Goal: Task Accomplishment & Management: Manage account settings

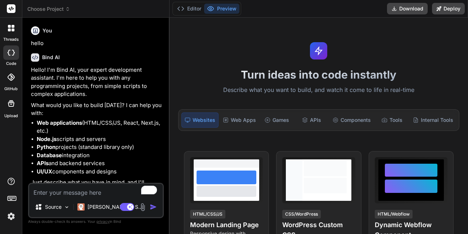
scroll to position [13, 0]
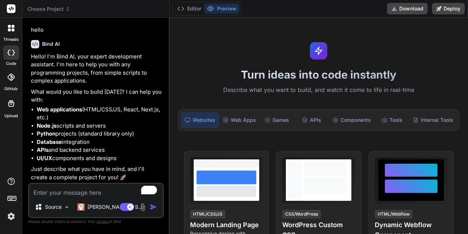
click at [13, 218] on img at bounding box center [11, 216] width 12 height 12
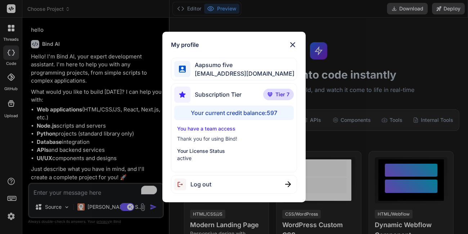
click at [190, 187] on img at bounding box center [182, 184] width 16 height 12
type textarea "x"
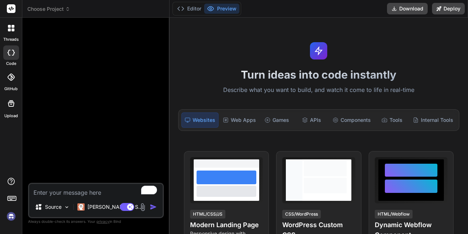
scroll to position [14, 0]
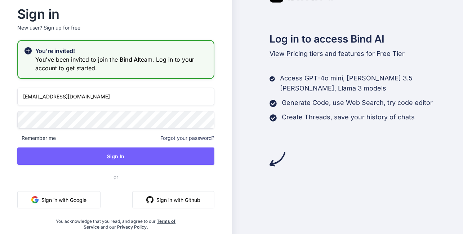
drag, startPoint x: 102, startPoint y: 96, endPoint x: 26, endPoint y: 94, distance: 75.3
click at [26, 94] on input "appsumo_5@yopmail.com" at bounding box center [115, 97] width 197 height 18
click at [46, 97] on input "appsumo_5@yopmail.com" at bounding box center [115, 97] width 197 height 18
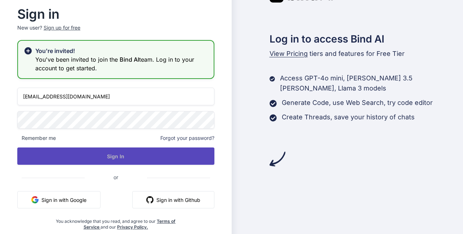
type input "rahul@witarist.com"
click at [83, 152] on button "Sign In" at bounding box center [115, 155] width 197 height 17
click at [103, 156] on button "Sign In" at bounding box center [115, 155] width 197 height 17
click at [109, 157] on button "Sign In" at bounding box center [115, 155] width 197 height 17
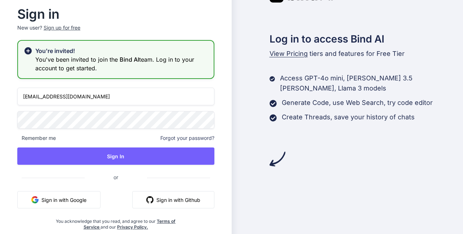
click at [163, 139] on span "Forgot your password?" at bounding box center [187, 137] width 54 height 7
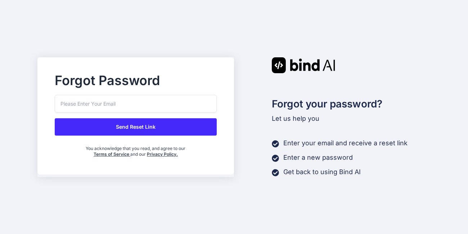
click at [138, 104] on input "email" at bounding box center [136, 104] width 162 height 18
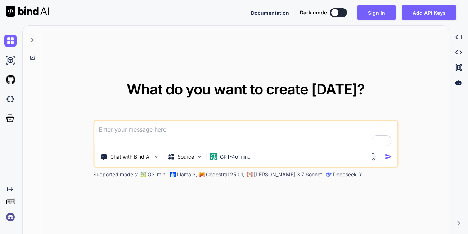
click at [130, 64] on div "What do you want to create today? Chat with Bind AI Source GPT-4o min.. Support…" at bounding box center [246, 130] width 407 height 209
click at [12, 215] on img at bounding box center [10, 217] width 12 height 12
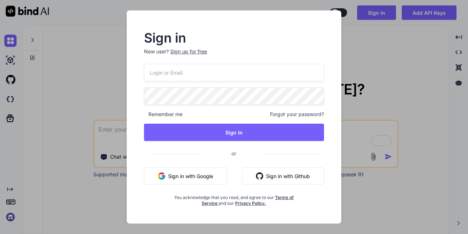
type textarea "x"
type input "appsumo_120@yopmail.com"
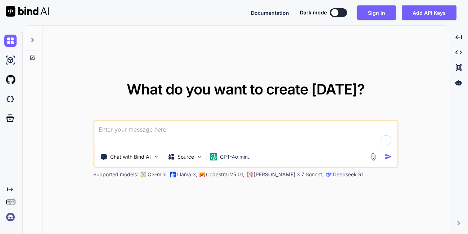
type textarea "x"
click at [364, 17] on button "Sign in" at bounding box center [376, 12] width 39 height 14
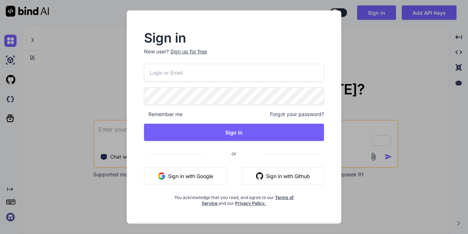
type input "[EMAIL_ADDRESS][DOMAIN_NAME]"
click at [251, 64] on input "[EMAIL_ADDRESS][DOMAIN_NAME]" at bounding box center [234, 73] width 180 height 18
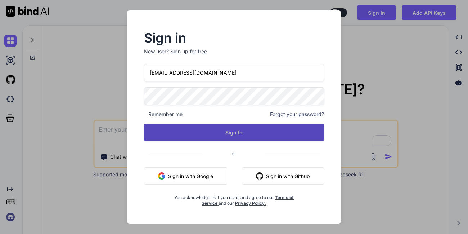
click at [165, 131] on button "Sign In" at bounding box center [234, 132] width 180 height 17
click at [226, 127] on button "Sign In" at bounding box center [234, 132] width 180 height 17
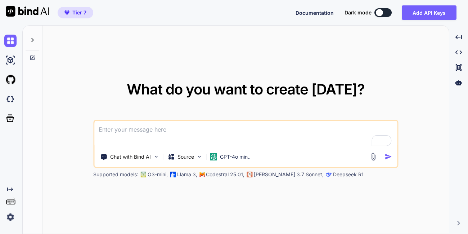
click at [11, 217] on img at bounding box center [10, 217] width 12 height 12
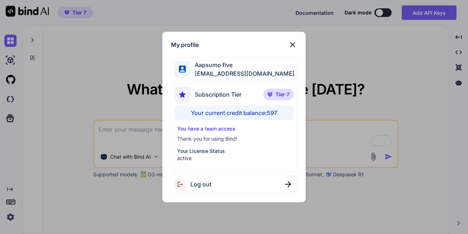
click at [4, 216] on div "My profile Aapsumo five [EMAIL_ADDRESS][DOMAIN_NAME] Subscription Tier Tier 7 Y…" at bounding box center [234, 117] width 468 height 234
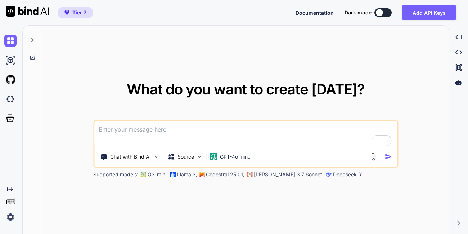
click at [13, 217] on img at bounding box center [10, 217] width 12 height 12
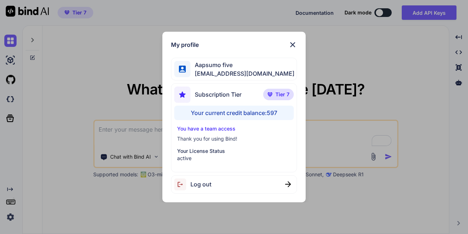
click at [205, 181] on span "Log out" at bounding box center [201, 184] width 21 height 9
type textarea "x"
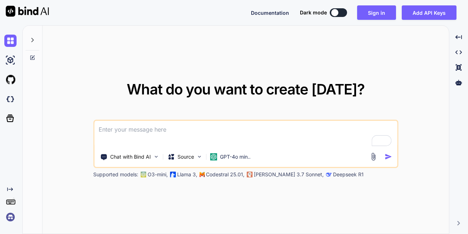
click at [12, 214] on img at bounding box center [10, 217] width 12 height 12
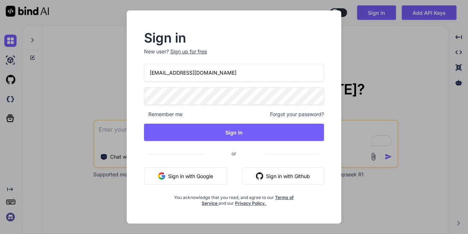
click at [186, 168] on button "Sign in with Google" at bounding box center [185, 175] width 83 height 17
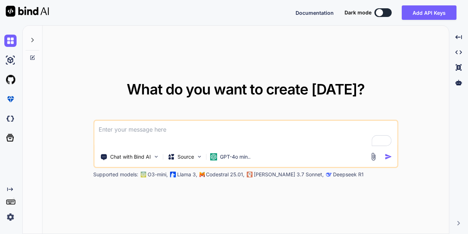
click at [13, 212] on img at bounding box center [10, 217] width 12 height 12
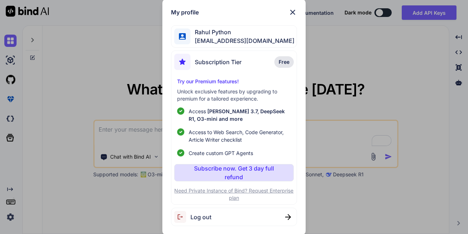
click at [152, 42] on div "My profile Rahul Python [EMAIL_ADDRESS][DOMAIN_NAME] Subscription Tier Free Try…" at bounding box center [234, 117] width 468 height 234
